Goal: Understand process/instructions: Learn how to perform a task or action

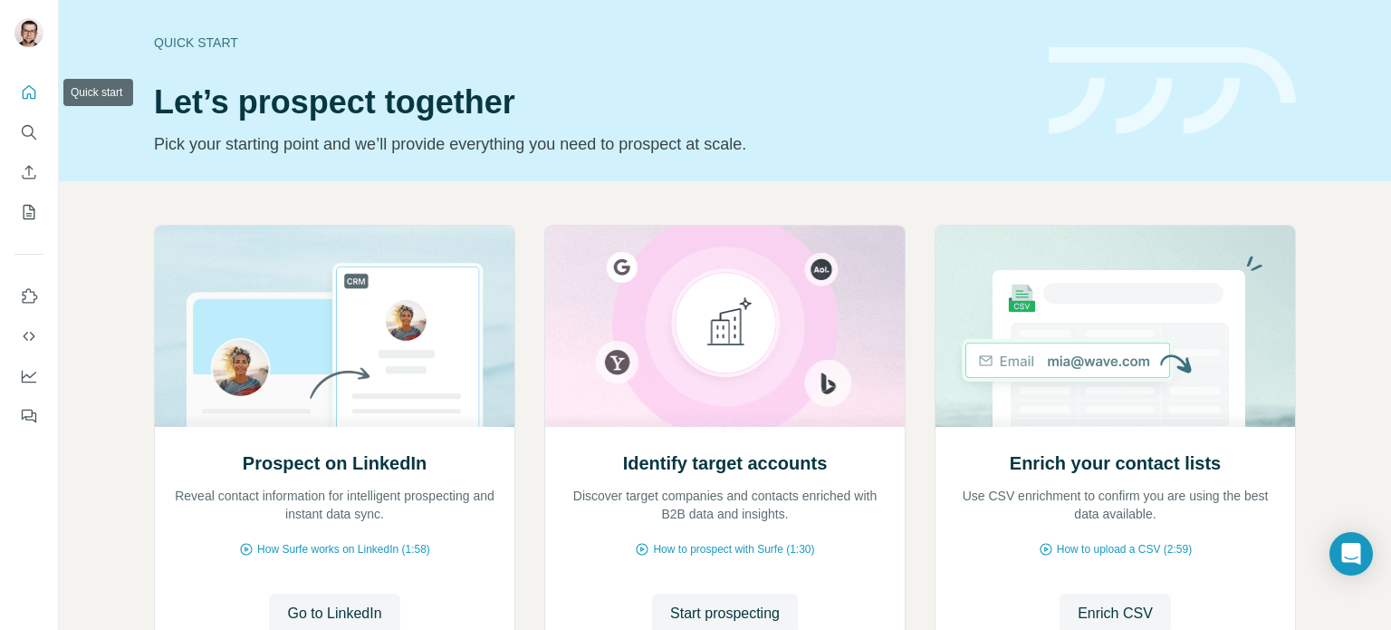
click at [32, 96] on icon "Quick start" at bounding box center [29, 92] width 18 height 18
click at [24, 97] on icon "Quick start" at bounding box center [29, 92] width 18 height 18
click at [93, 66] on div "Quick start Let’s prospect together Pick your starting point and we’ll provide …" at bounding box center [725, 90] width 1333 height 181
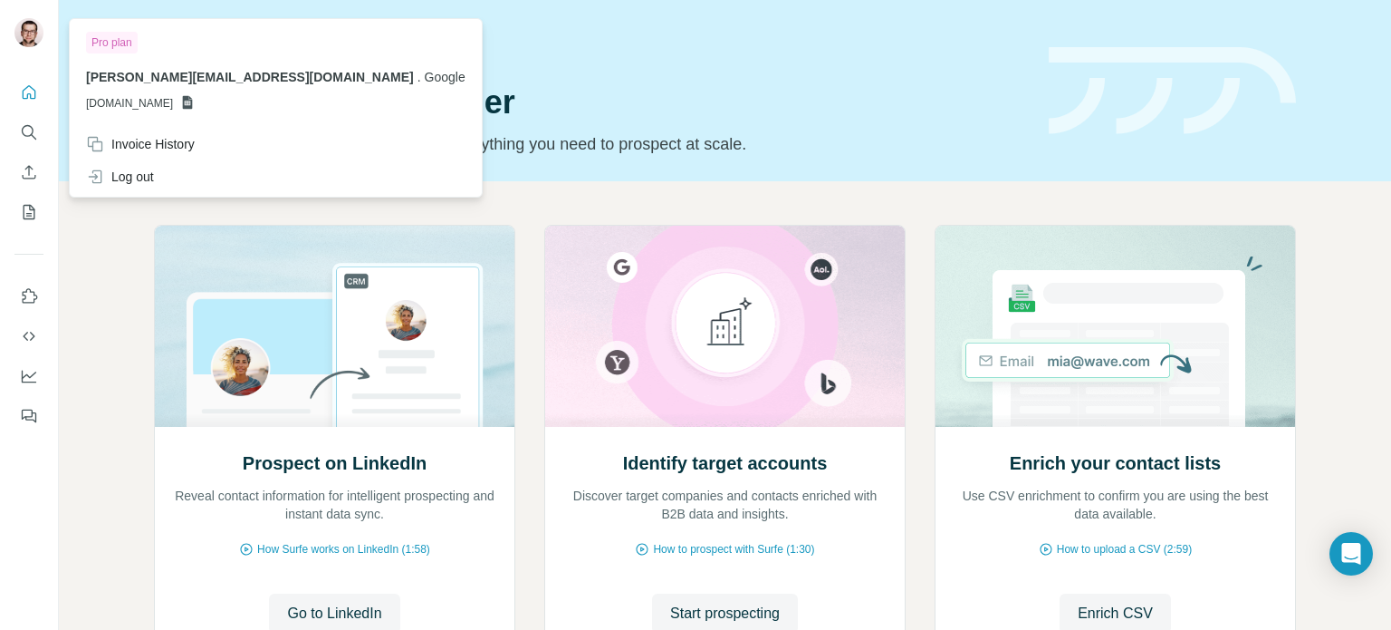
click at [26, 45] on img at bounding box center [28, 32] width 29 height 29
click at [29, 86] on icon "Quick start" at bounding box center [30, 92] width 14 height 14
